Goal: Transaction & Acquisition: Purchase product/service

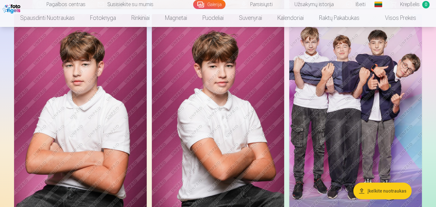
scroll to position [817, 0]
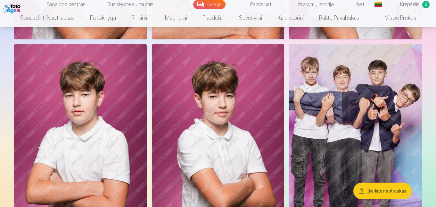
click at [364, 113] on img at bounding box center [355, 143] width 133 height 199
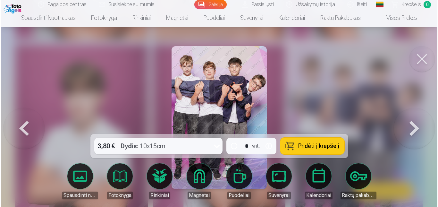
scroll to position [819, 0]
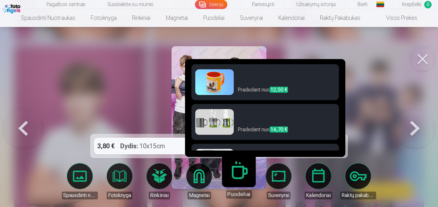
click at [241, 177] on link "Puodeliai" at bounding box center [238, 178] width 39 height 39
drag, startPoint x: 343, startPoint y: 82, endPoint x: 344, endPoint y: 87, distance: 4.3
click at [344, 87] on div "Personalizuotas keramikinis puodelis 330 ml Pradedant nuo 12,50 € Personalizuot…" at bounding box center [265, 108] width 160 height 98
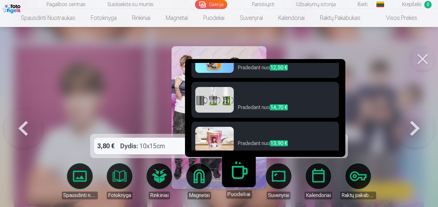
scroll to position [26, 0]
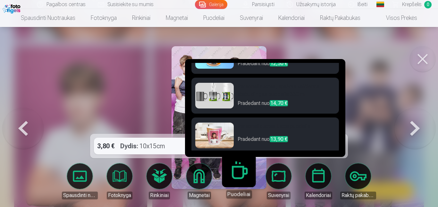
click at [227, 96] on img at bounding box center [214, 96] width 38 height 26
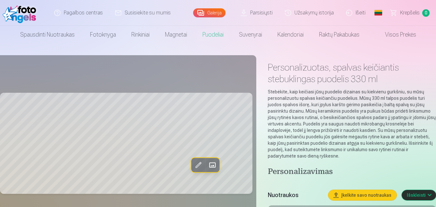
click at [211, 161] on span at bounding box center [212, 165] width 10 height 10
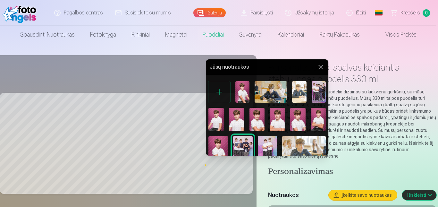
click at [136, 57] on div at bounding box center [219, 103] width 438 height 207
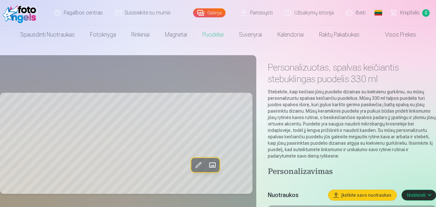
click at [200, 161] on span at bounding box center [198, 165] width 10 height 10
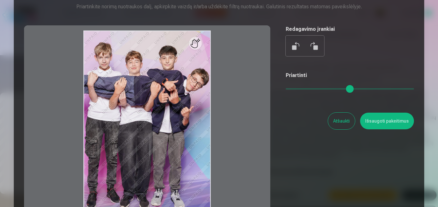
scroll to position [36, 0]
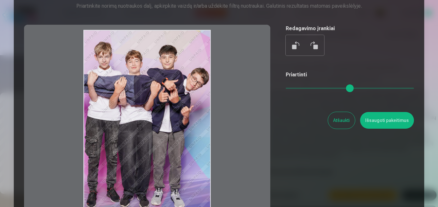
drag, startPoint x: 141, startPoint y: 82, endPoint x: 187, endPoint y: 80, distance: 45.6
click at [187, 80] on div at bounding box center [147, 125] width 246 height 201
drag, startPoint x: 197, startPoint y: 52, endPoint x: 155, endPoint y: 61, distance: 43.6
click at [155, 61] on div at bounding box center [147, 125] width 246 height 201
drag, startPoint x: 166, startPoint y: 62, endPoint x: 171, endPoint y: 93, distance: 31.9
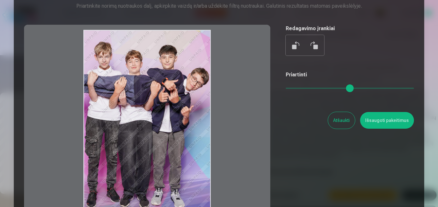
click at [171, 93] on div at bounding box center [147, 125] width 246 height 201
drag, startPoint x: 289, startPoint y: 86, endPoint x: 263, endPoint y: 86, distance: 26.3
click at [286, 88] on input "range" at bounding box center [350, 88] width 128 height 1
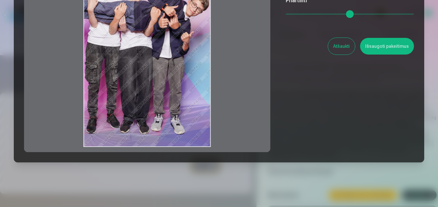
scroll to position [111, 0]
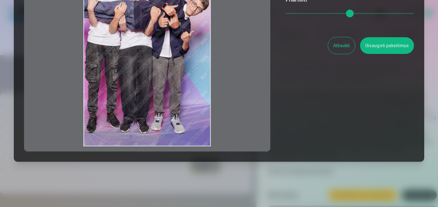
drag, startPoint x: 211, startPoint y: 147, endPoint x: 222, endPoint y: 146, distance: 10.9
click at [222, 146] on div at bounding box center [147, 50] width 246 height 201
drag, startPoint x: 206, startPoint y: 140, endPoint x: 223, endPoint y: 143, distance: 17.9
click at [223, 143] on div at bounding box center [147, 50] width 246 height 201
drag, startPoint x: 210, startPoint y: 130, endPoint x: 217, endPoint y: 135, distance: 8.5
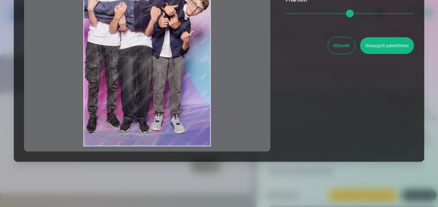
click at [217, 135] on div at bounding box center [147, 50] width 246 height 201
drag, startPoint x: 146, startPoint y: 64, endPoint x: 157, endPoint y: 100, distance: 37.6
click at [157, 100] on div at bounding box center [147, 50] width 246 height 201
drag, startPoint x: 145, startPoint y: 48, endPoint x: 168, endPoint y: 69, distance: 30.9
click at [168, 69] on div at bounding box center [147, 50] width 246 height 201
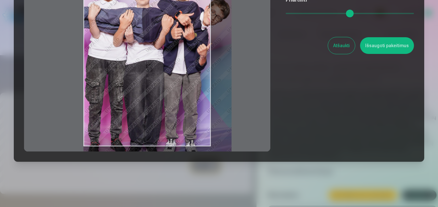
type input "*"
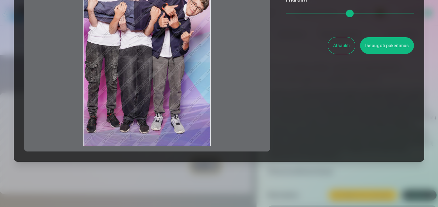
drag, startPoint x: 289, startPoint y: 13, endPoint x: 274, endPoint y: 15, distance: 15.0
click at [286, 14] on input "range" at bounding box center [350, 13] width 128 height 1
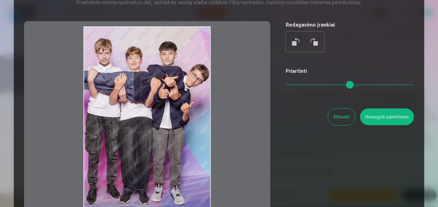
scroll to position [38, 0]
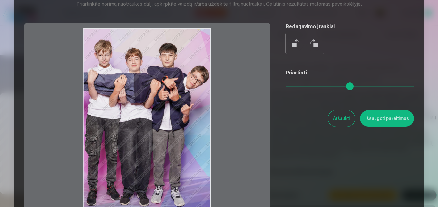
click at [314, 44] on button at bounding box center [313, 43] width 15 height 15
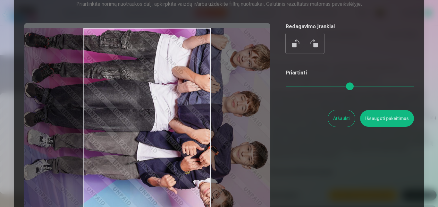
click at [314, 44] on button at bounding box center [313, 43] width 15 height 15
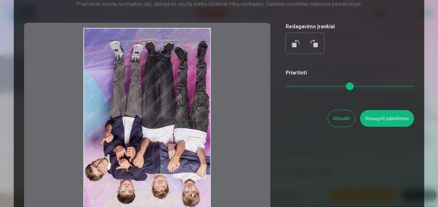
click at [314, 44] on button at bounding box center [313, 43] width 15 height 15
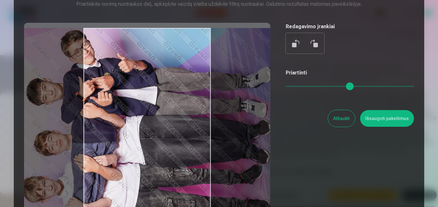
click at [314, 44] on button at bounding box center [313, 43] width 15 height 15
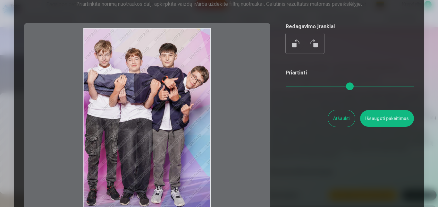
scroll to position [819, 0]
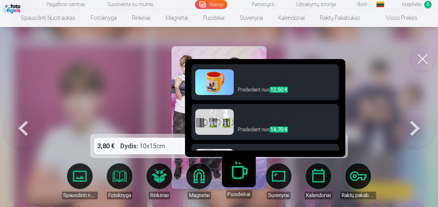
click at [237, 175] on link "Puodeliai" at bounding box center [238, 178] width 39 height 39
click at [249, 121] on h6 "Personalizuotas, spalvas keičiantis stebuklingas puodelis 330 ml" at bounding box center [286, 117] width 97 height 17
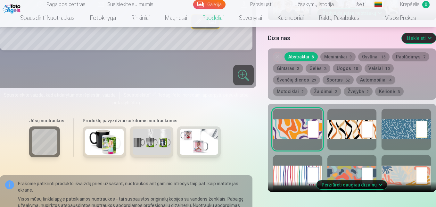
scroll to position [290, 0]
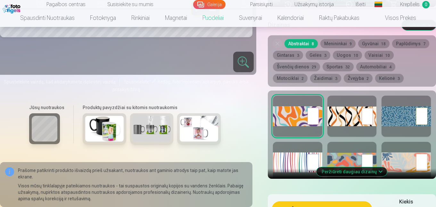
click at [344, 76] on button "Žvejyba 2" at bounding box center [358, 78] width 29 height 9
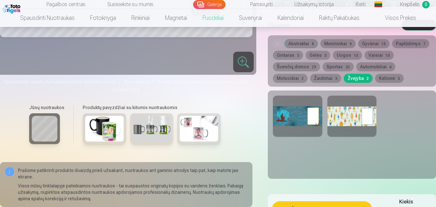
click at [293, 112] on div at bounding box center [297, 116] width 49 height 41
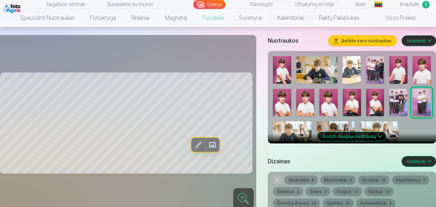
scroll to position [163, 0]
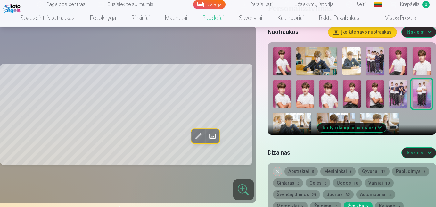
click at [398, 91] on img at bounding box center [398, 93] width 18 height 27
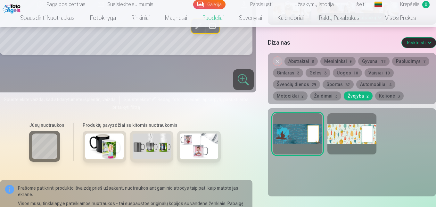
scroll to position [264, 0]
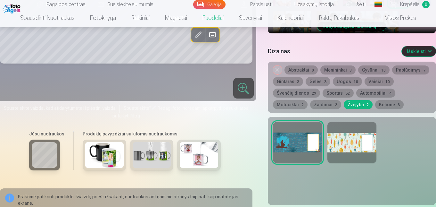
click at [354, 141] on div at bounding box center [352, 142] width 49 height 41
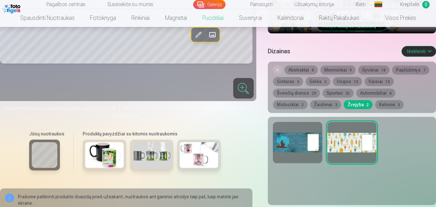
click at [293, 139] on div at bounding box center [297, 142] width 49 height 41
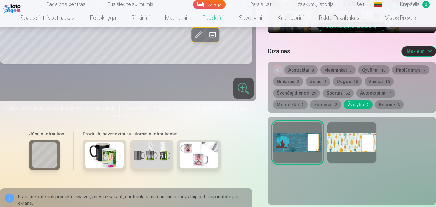
click at [308, 100] on button "Motociklai 2" at bounding box center [290, 104] width 35 height 9
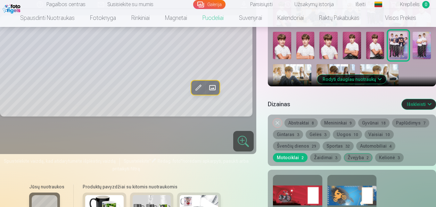
scroll to position [246, 0]
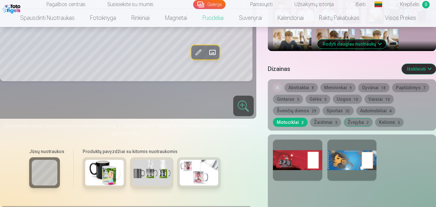
click at [294, 152] on div at bounding box center [297, 159] width 49 height 41
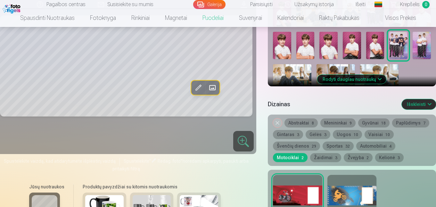
scroll to position [220, 0]
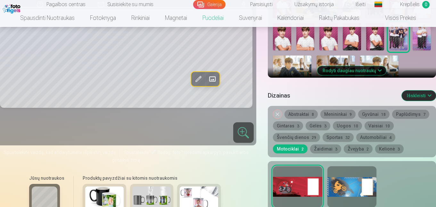
click at [344, 148] on button "Žvejyba 2" at bounding box center [358, 148] width 29 height 9
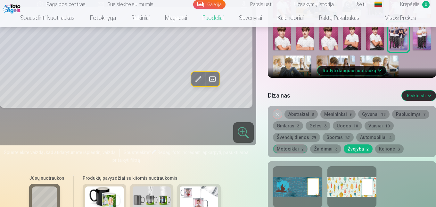
click at [295, 183] on div at bounding box center [297, 186] width 49 height 41
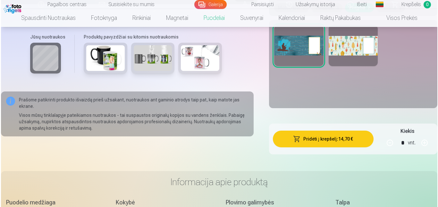
scroll to position [370, 0]
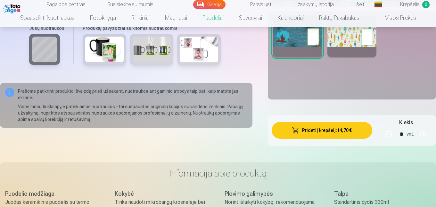
click at [321, 133] on button "Pridėti į krepšelį : 14,70 €" at bounding box center [322, 130] width 101 height 17
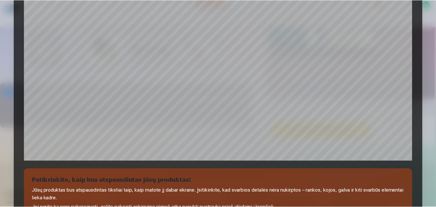
scroll to position [255, 0]
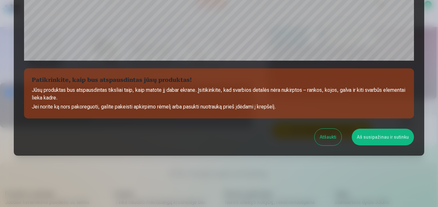
click at [376, 137] on button "Aš susipažinau ir sutinku" at bounding box center [383, 137] width 62 height 17
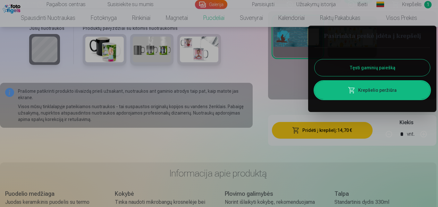
click at [245, 48] on div at bounding box center [219, 103] width 438 height 207
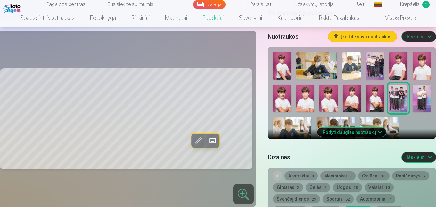
scroll to position [141, 0]
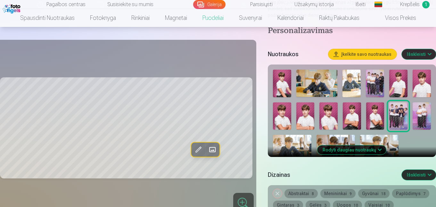
click at [351, 151] on button "Rodyti daugiau nuotraukų" at bounding box center [352, 149] width 69 height 9
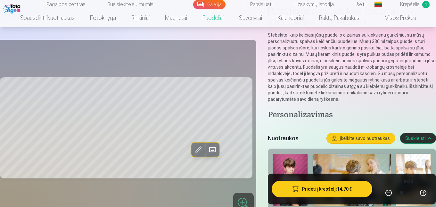
scroll to position [0, 0]
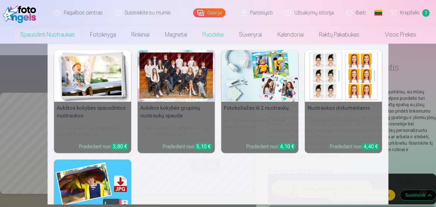
click at [64, 34] on link "Spausdinti nuotraukas" at bounding box center [48, 35] width 70 height 18
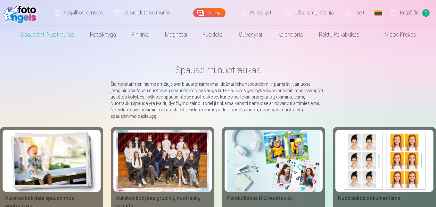
click at [146, 143] on div at bounding box center [162, 160] width 93 height 62
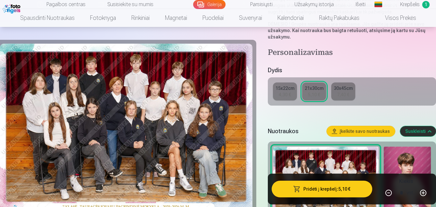
scroll to position [126, 0]
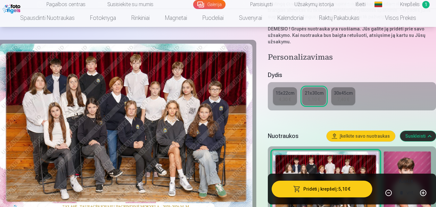
click at [287, 91] on div "15x22cm" at bounding box center [285, 93] width 19 height 6
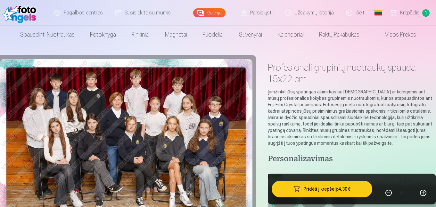
click at [314, 187] on button "Pridėti į krepšelį : 4,30 €" at bounding box center [322, 188] width 101 height 17
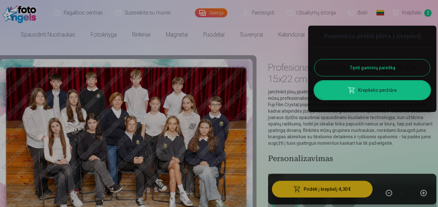
click at [366, 89] on link "Krepšelio peržiūra" at bounding box center [371, 90] width 115 height 18
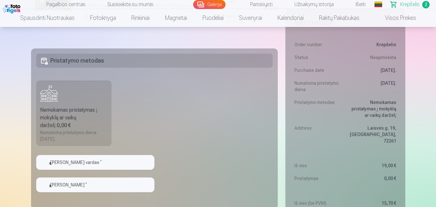
scroll to position [263, 0]
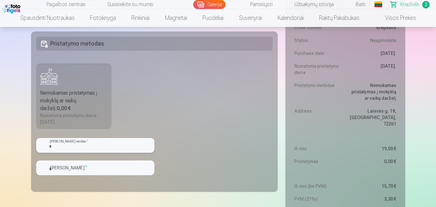
click at [87, 144] on input "text" at bounding box center [95, 145] width 118 height 15
type input "*****"
click at [80, 166] on input "text" at bounding box center [95, 167] width 118 height 15
type input "**********"
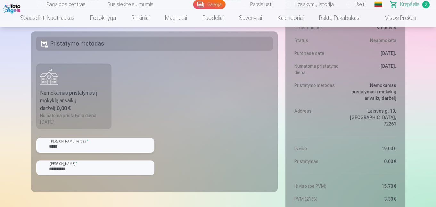
click at [64, 146] on input "*****" at bounding box center [95, 145] width 118 height 15
type input "*"
type input "*****"
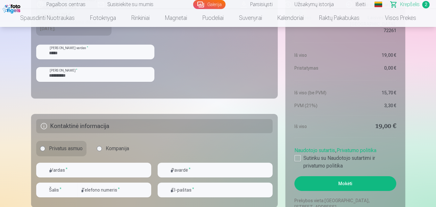
scroll to position [386, 0]
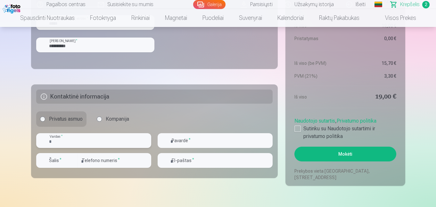
click at [107, 140] on input "text" at bounding box center [93, 140] width 115 height 15
type input "********"
type input "**********"
type input "*********"
type input "**********"
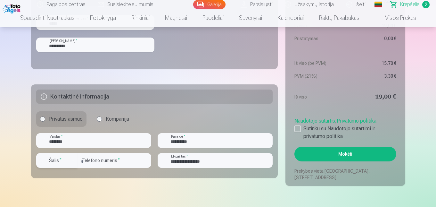
click at [75, 160] on div "button" at bounding box center [73, 160] width 8 height 8
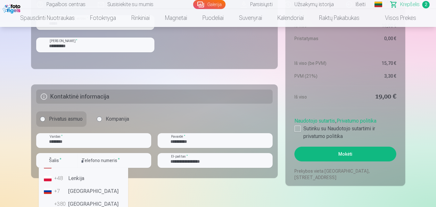
scroll to position [59, 0]
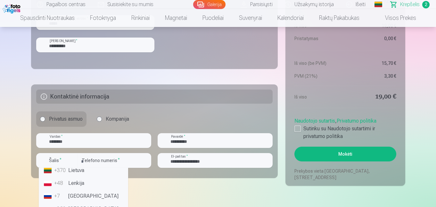
click at [82, 170] on li "+370 Lietuva" at bounding box center [83, 170] width 84 height 13
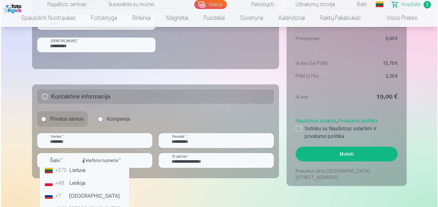
scroll to position [0, 0]
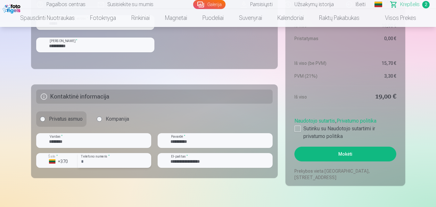
click at [83, 160] on input "*********" at bounding box center [114, 160] width 73 height 15
type input "********"
click at [299, 127] on div at bounding box center [298, 128] width 6 height 6
click at [353, 153] on button "Mokėti" at bounding box center [346, 153] width 102 height 15
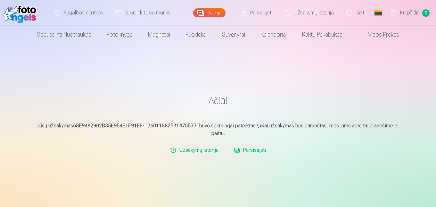
click at [361, 11] on link "Išeiti" at bounding box center [356, 13] width 32 height 26
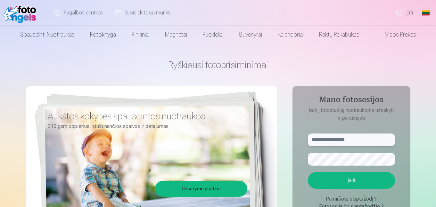
click at [349, 140] on input "text" at bounding box center [351, 139] width 87 height 13
type input "**********"
click at [340, 181] on button "Įeiti" at bounding box center [351, 180] width 87 height 17
